Goal: Transaction & Acquisition: Purchase product/service

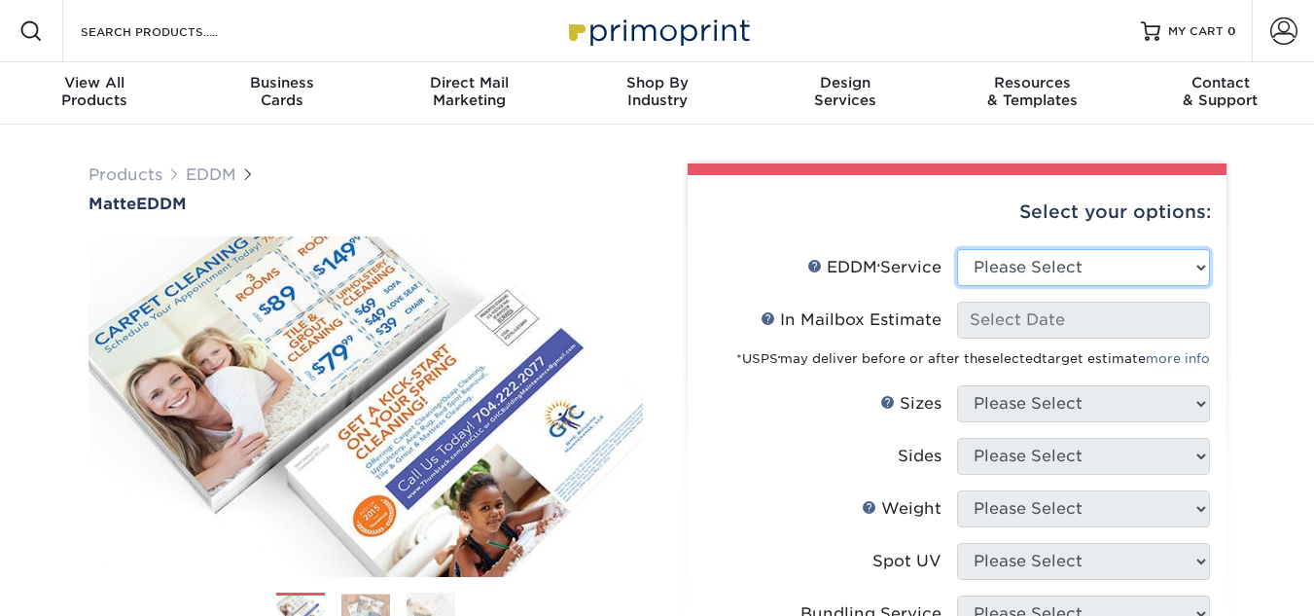
click at [1101, 273] on select "Please Select Full Service Print Only" at bounding box center [1083, 267] width 253 height 37
select select "print_only"
click at [957, 249] on select "Please Select Full Service Print Only" at bounding box center [1083, 267] width 253 height 37
select select "-1"
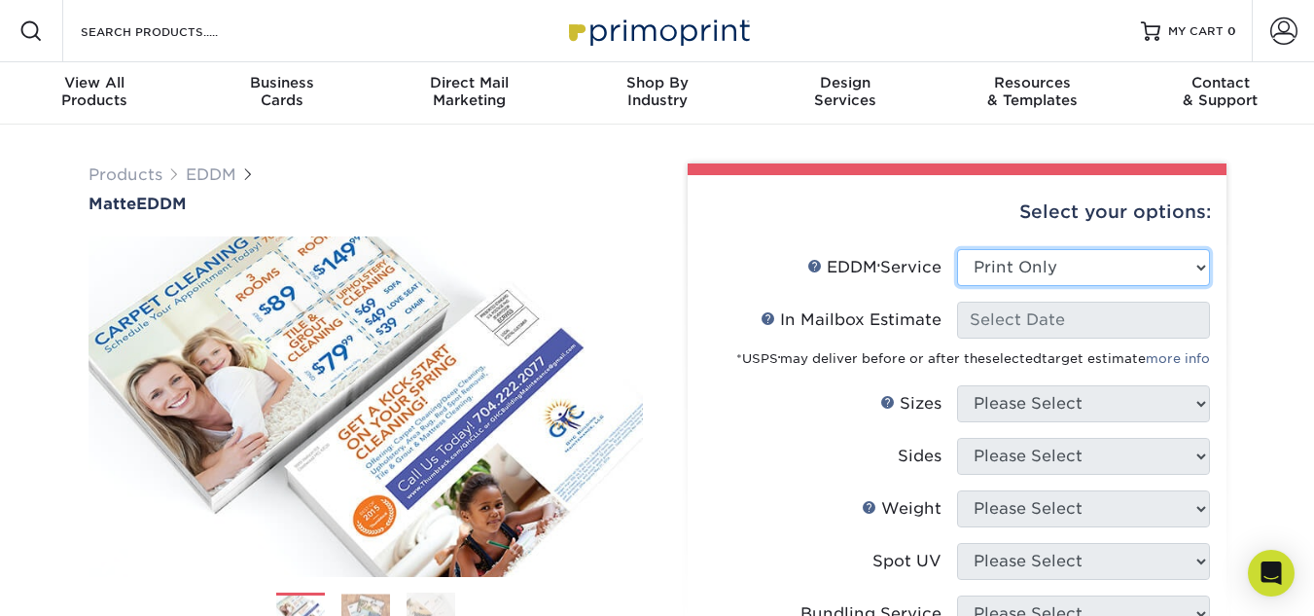
select select "-1"
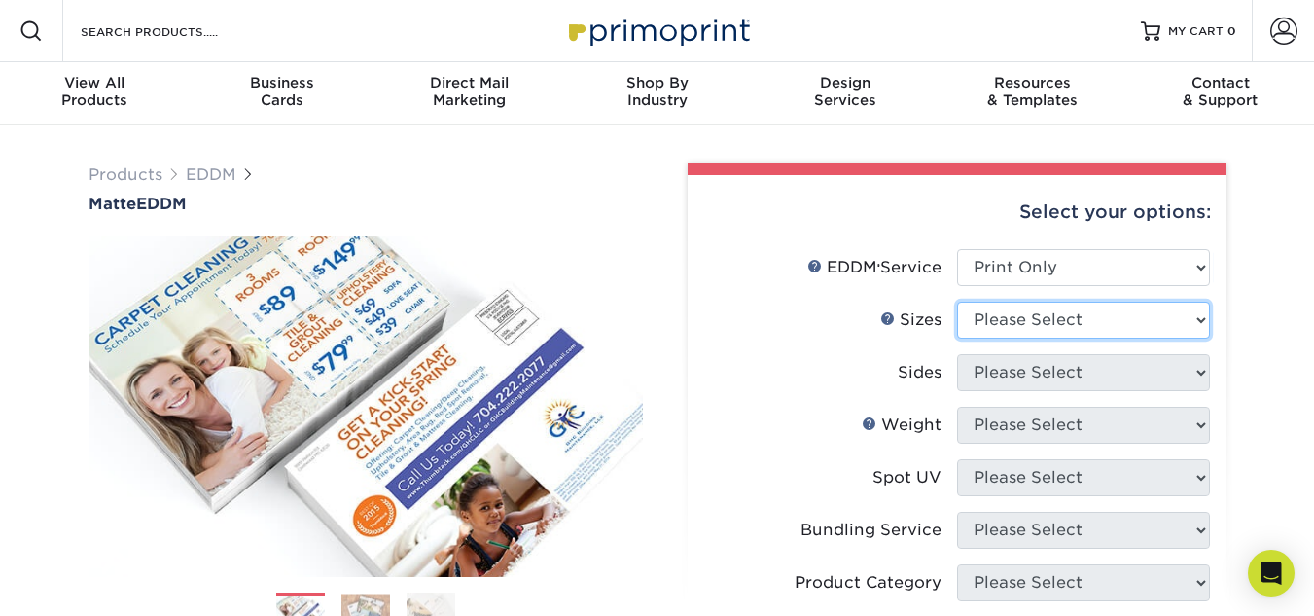
click at [1081, 314] on select "Please Select 4.5" x 12" 6" x 12" 6.5" x 8" 6.5" x 9" 6.5" x 12" 7" x 8.5" 8" x…" at bounding box center [1083, 320] width 253 height 37
select select "6.50x9.00"
click at [957, 302] on select "Please Select 4.5" x 12" 6" x 12" 6.5" x 8" 6.5" x 9" 6.5" x 12" 7" x 8.5" 8" x…" at bounding box center [1083, 320] width 253 height 37
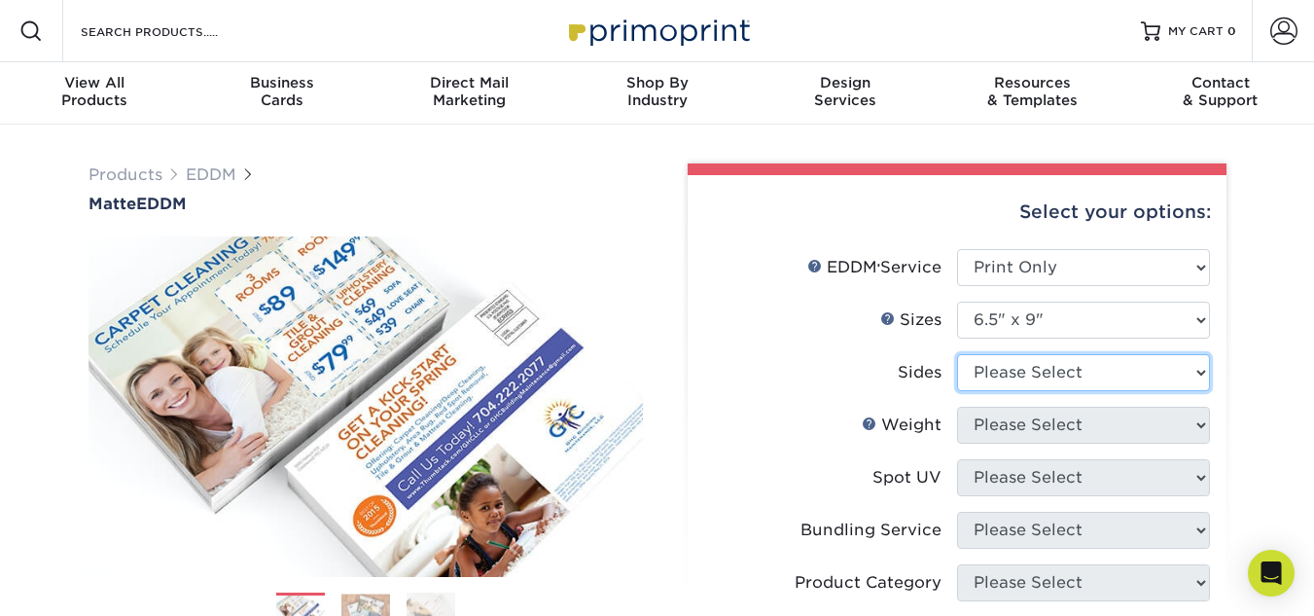
click at [1039, 372] on select "Please Select Print Both Sides Print Front Only" at bounding box center [1083, 372] width 253 height 37
select select "13abbda7-1d64-4f25-8bb2-c179b224825d"
click at [957, 354] on select "Please Select Print Both Sides Print Front Only" at bounding box center [1083, 372] width 253 height 37
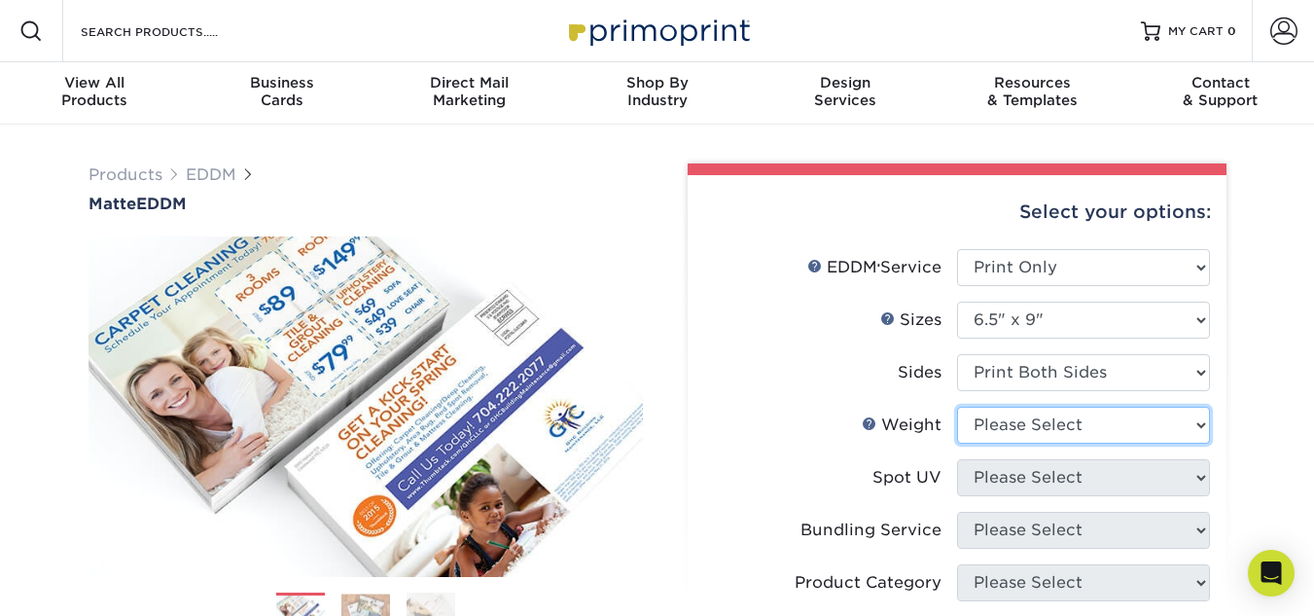
click at [1035, 431] on select "Please Select 16PT 14PT" at bounding box center [1083, 425] width 253 height 37
click at [957, 407] on select "Please Select 16PT 14PT" at bounding box center [1083, 425] width 253 height 37
click at [1004, 424] on select "Please Select 16PT 14PT" at bounding box center [1083, 425] width 253 height 37
select select "14PT"
click at [957, 407] on select "Please Select 16PT 14PT" at bounding box center [1083, 425] width 253 height 37
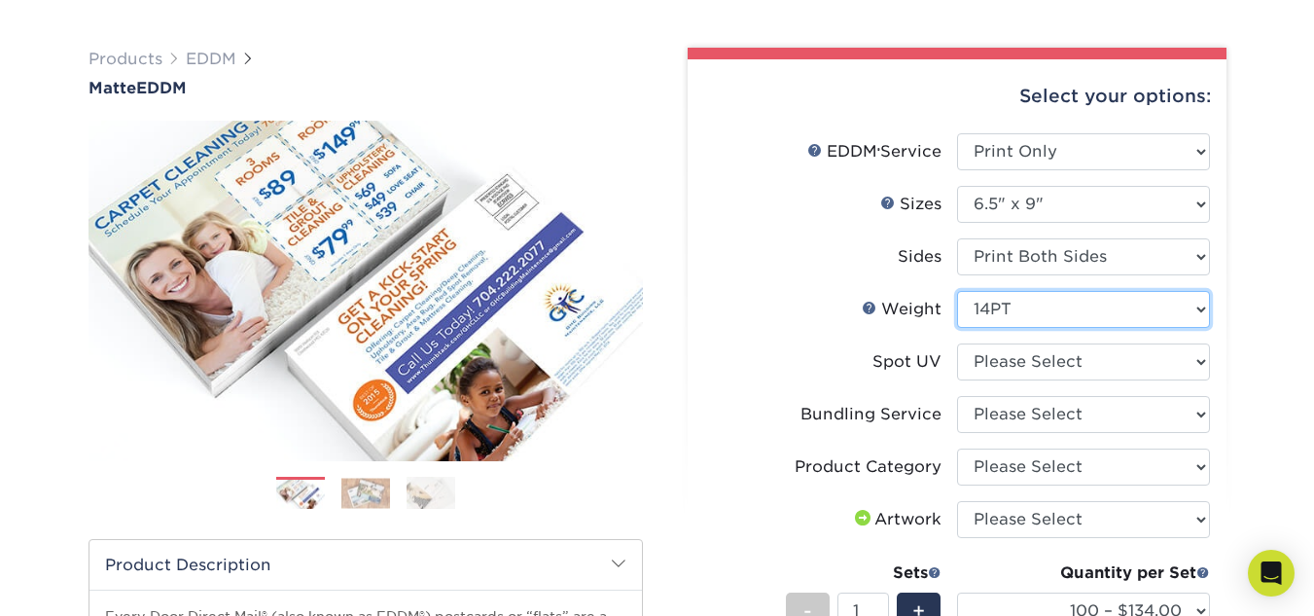
scroll to position [162, 0]
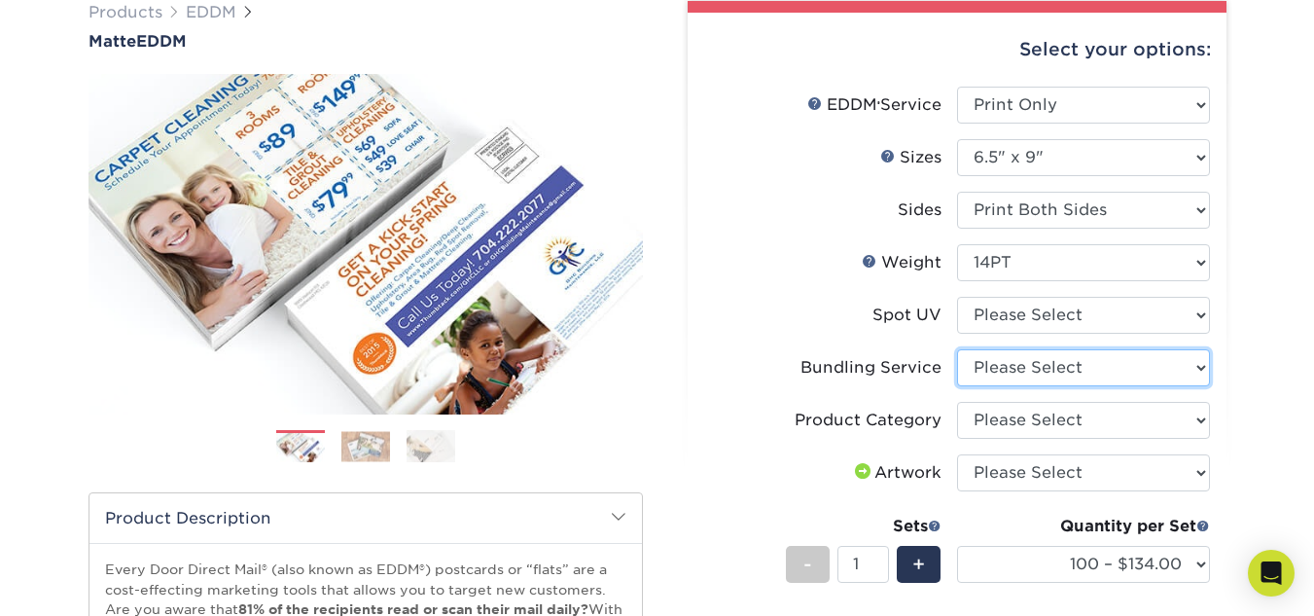
click at [1057, 370] on select "Please Select No Bundling Services Yes, Bundles of 50 (+2 Days) Yes, Bundles of…" at bounding box center [1083, 367] width 253 height 37
select select "58689abb-25c0-461c-a4c3-a80b627d6649"
click at [957, 349] on select "Please Select No Bundling Services Yes, Bundles of 50 (+2 Days) Yes, Bundles of…" at bounding box center [1083, 367] width 253 height 37
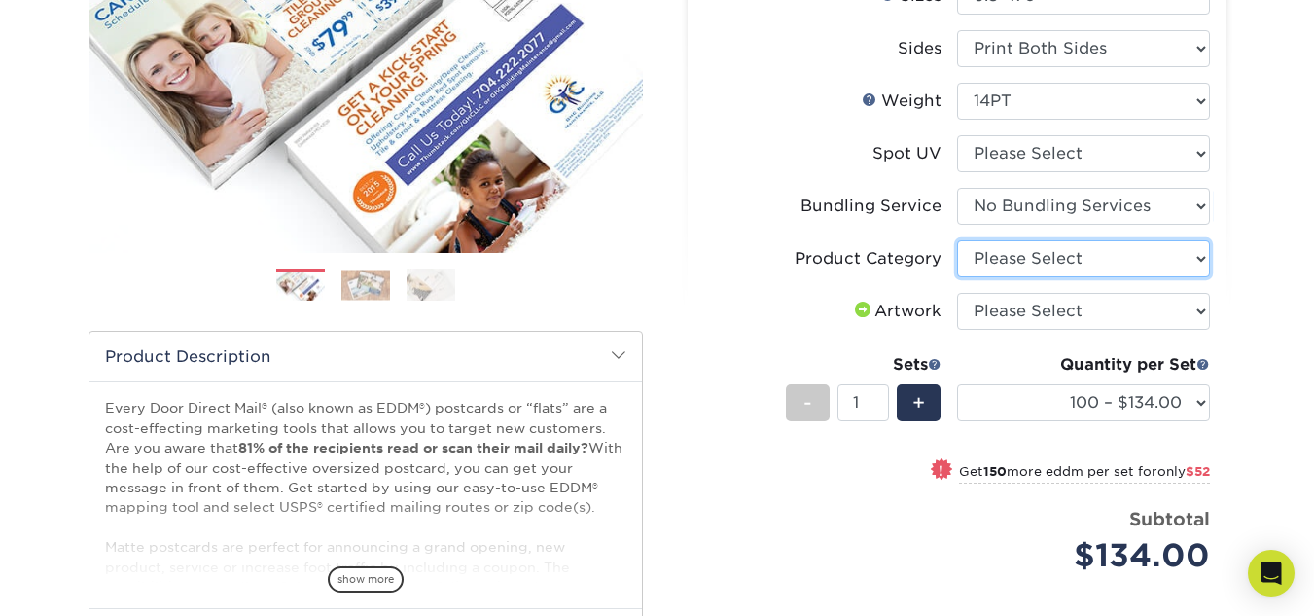
click at [1050, 252] on select "Please Select Postcards" at bounding box center [1083, 258] width 253 height 37
select select "9b7272e0-d6c8-4c3c-8e97-d3a1bcdab858"
click at [957, 240] on select "Please Select Postcards" at bounding box center [1083, 258] width 253 height 37
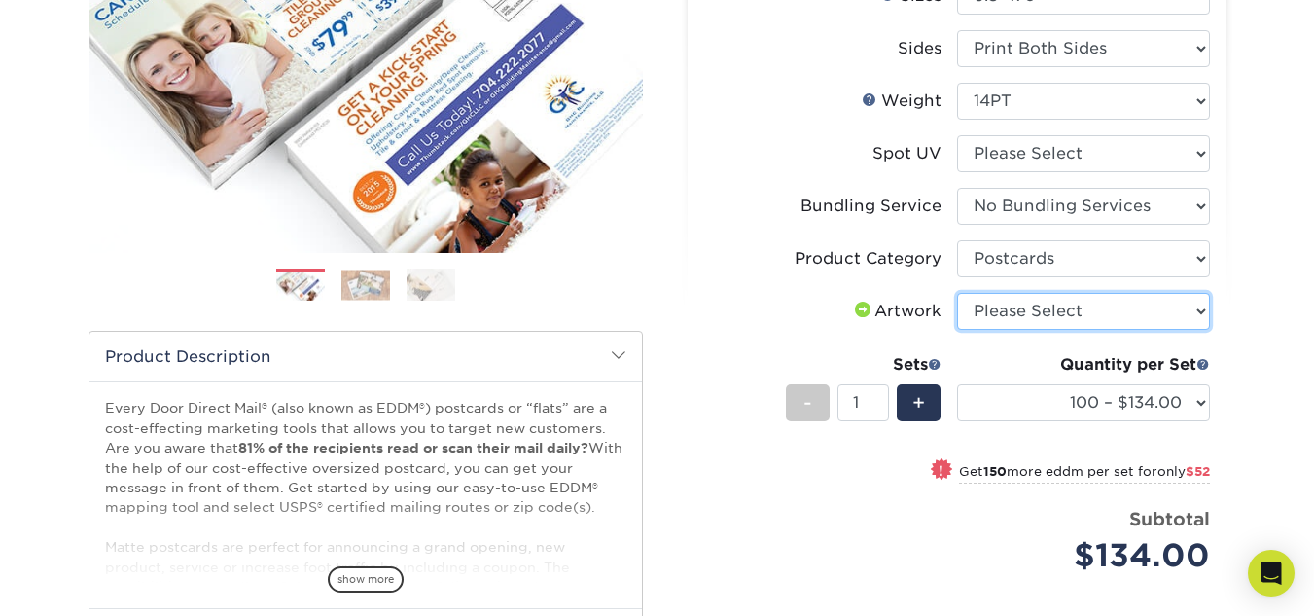
click at [1047, 317] on select "Please Select I will upload files I need a design - $150" at bounding box center [1083, 311] width 253 height 37
select select "upload"
click at [957, 293] on select "Please Select I will upload files I need a design - $150" at bounding box center [1083, 311] width 253 height 37
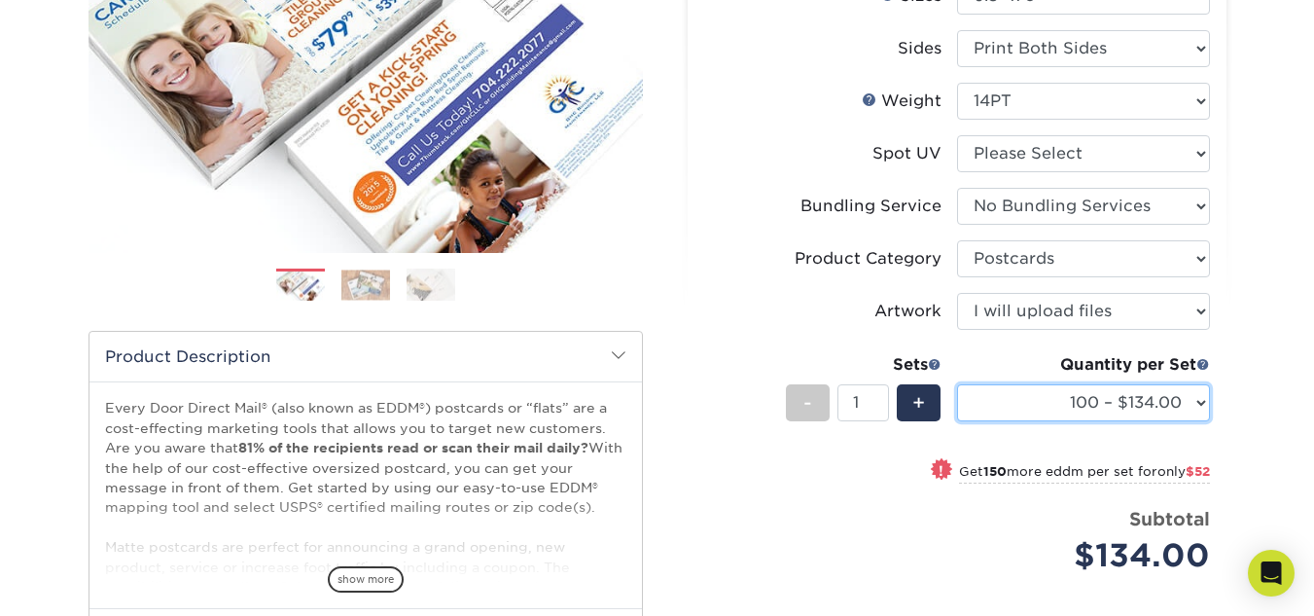
click at [1185, 410] on select "100 – $134.00 250 – $186.00 500 – $207.00 1000 – $232.00 2500 – $387.00 5000 – …" at bounding box center [1083, 402] width 253 height 37
select select "5000 – $640.00"
click at [957, 384] on select "100 – $134.00 250 – $186.00 500 – $207.00 1000 – $232.00 2500 – $387.00 5000 – …" at bounding box center [1083, 402] width 253 height 37
